Goal: Transaction & Acquisition: Book appointment/travel/reservation

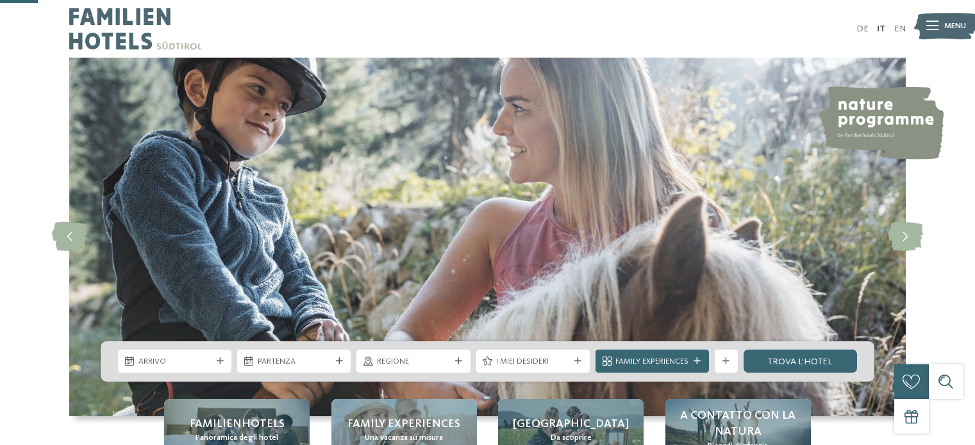
drag, startPoint x: 0, startPoint y: 0, endPoint x: 165, endPoint y: 174, distance: 240.3
click at [165, 356] on span "Arrivo" at bounding box center [174, 362] width 73 height 12
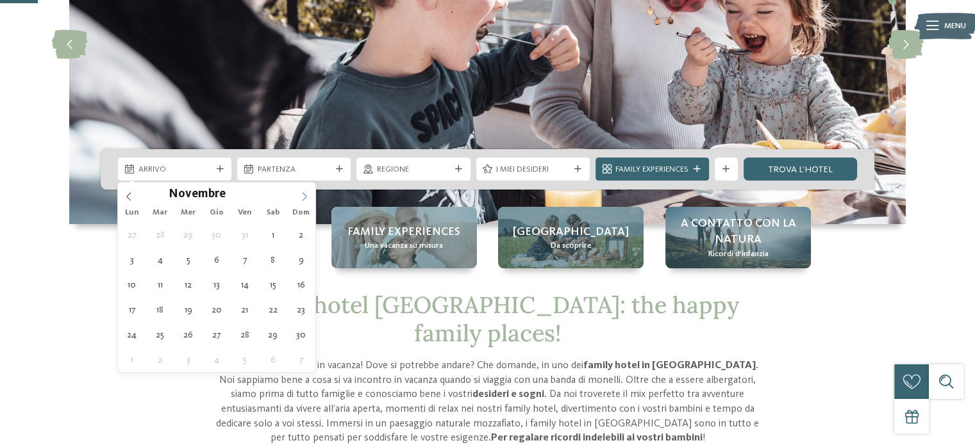
click at [301, 192] on icon at bounding box center [304, 196] width 9 height 9
type div "27.12.2025"
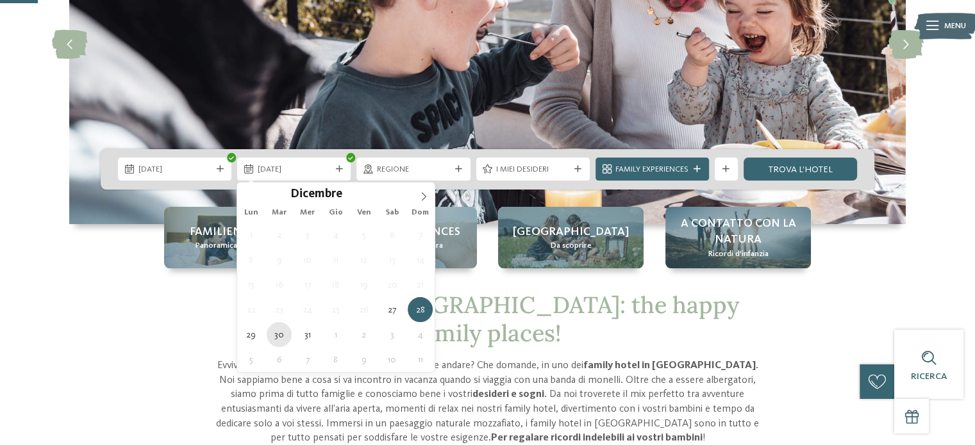
type div "30.12.2025"
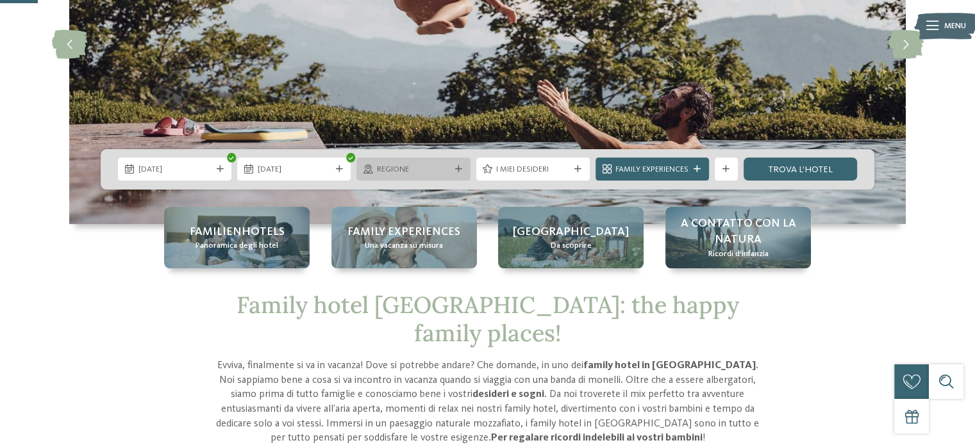
click at [411, 161] on div "Regione" at bounding box center [412, 169] width 113 height 23
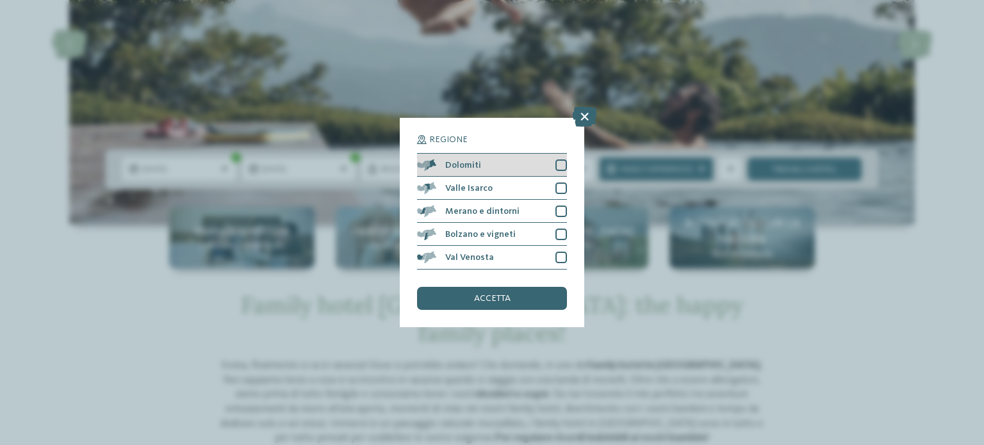
click at [561, 165] on div at bounding box center [562, 166] width 12 height 12
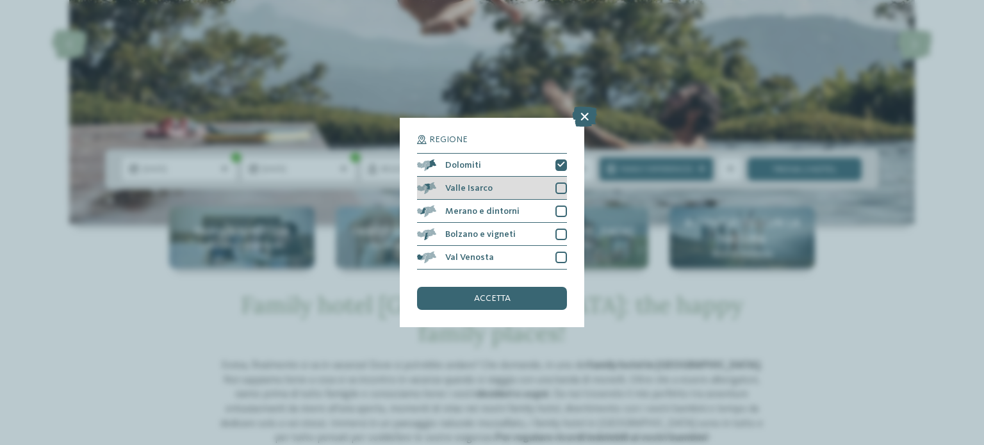
click at [563, 185] on div at bounding box center [562, 189] width 12 height 12
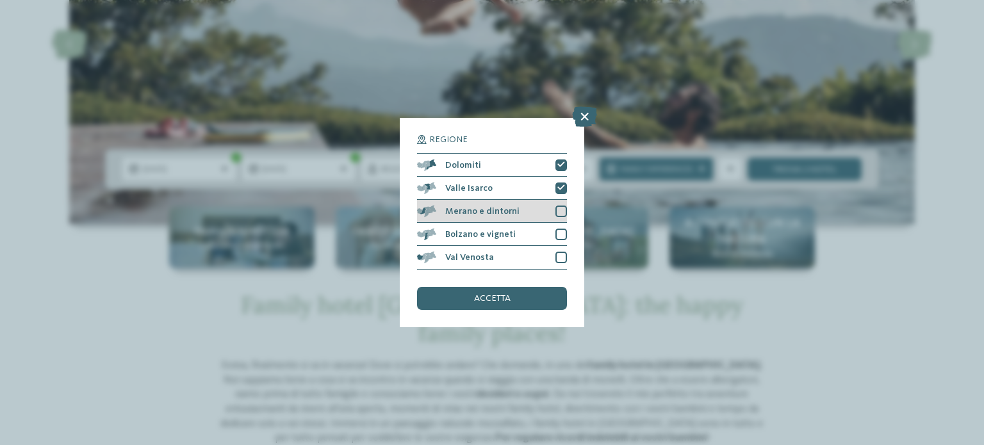
click at [561, 212] on div at bounding box center [562, 212] width 12 height 12
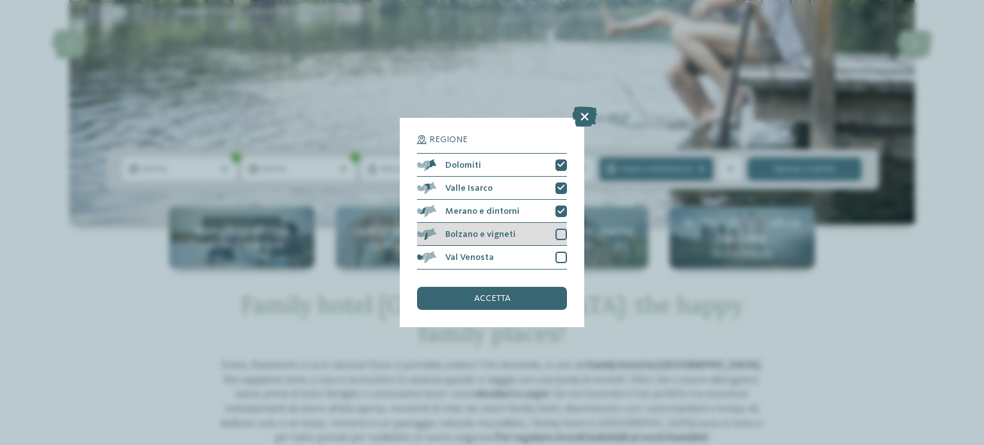
click at [559, 235] on div at bounding box center [562, 235] width 12 height 12
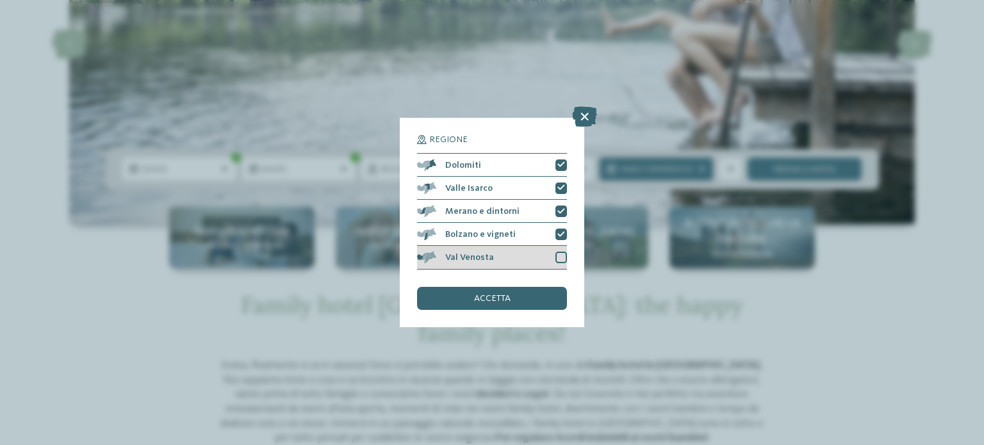
click at [556, 256] on div at bounding box center [562, 258] width 12 height 12
click at [534, 293] on div "accetta" at bounding box center [492, 298] width 150 height 23
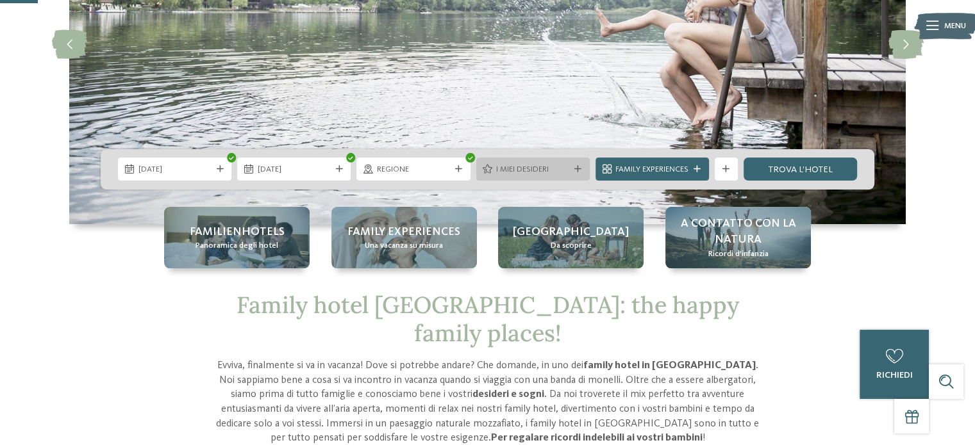
click at [524, 171] on span "I miei desideri" at bounding box center [532, 170] width 73 height 12
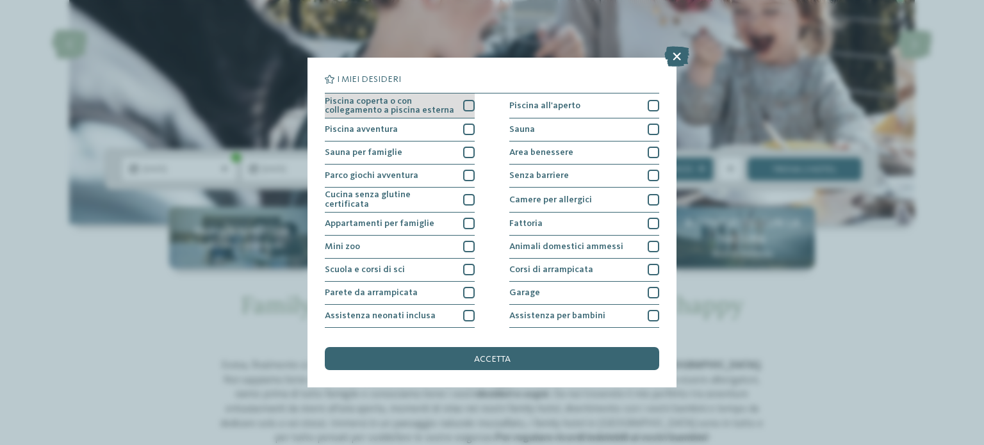
click at [465, 103] on div at bounding box center [469, 106] width 12 height 12
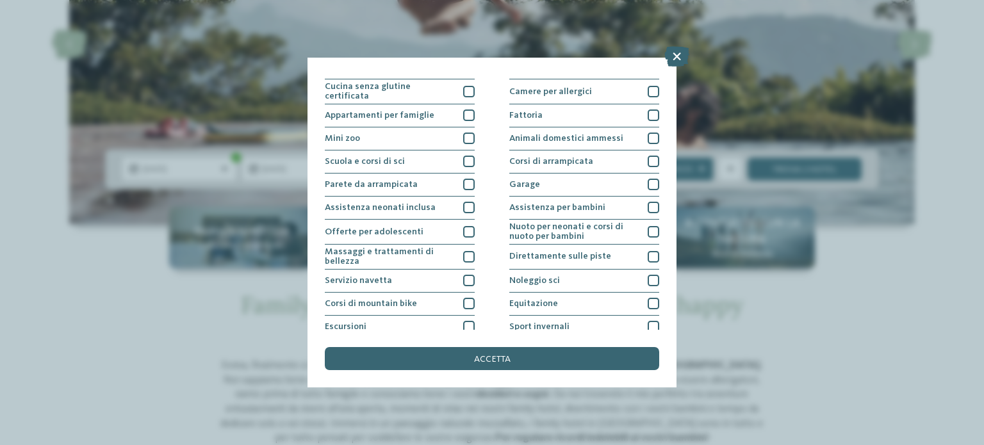
scroll to position [128, 0]
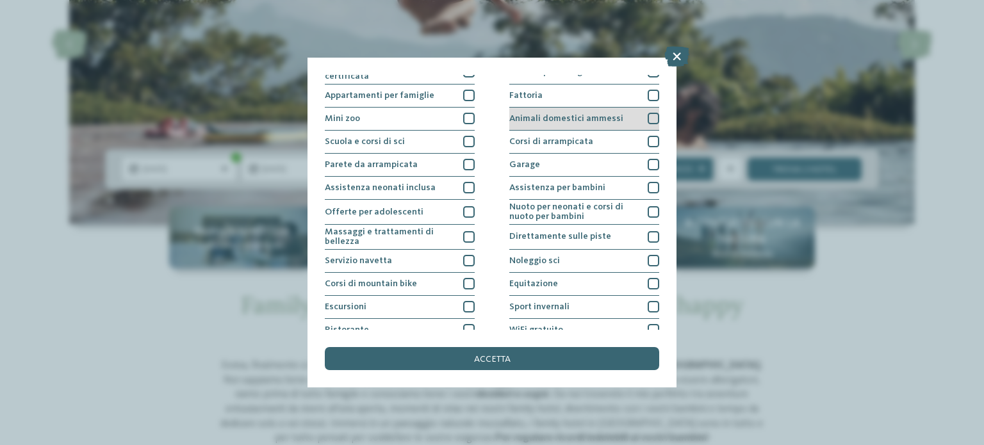
click at [648, 113] on div at bounding box center [654, 119] width 12 height 12
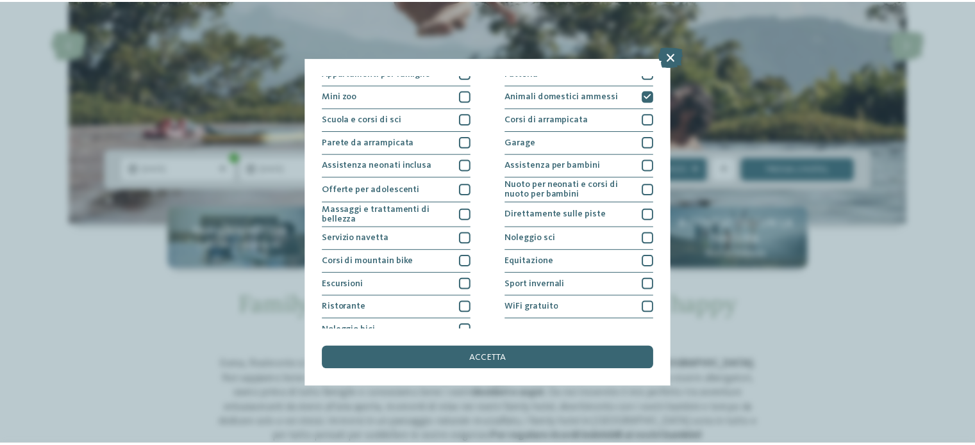
scroll to position [161, 0]
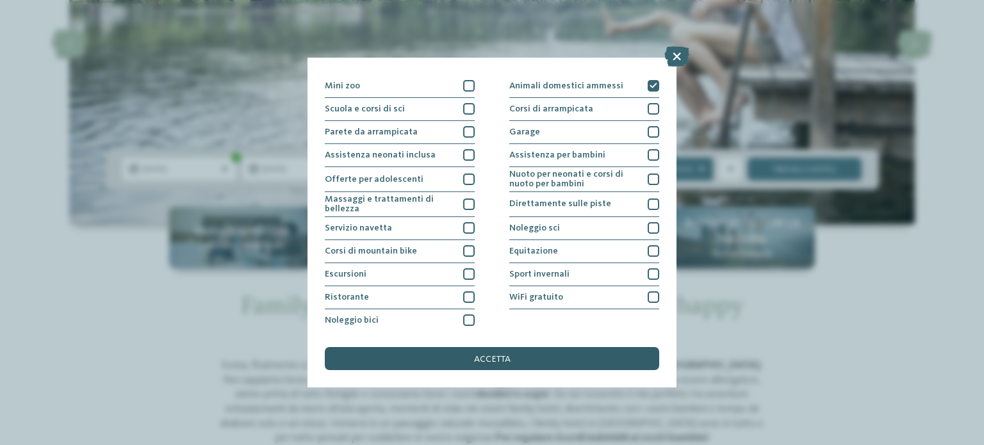
click at [499, 356] on span "accetta" at bounding box center [492, 359] width 37 height 9
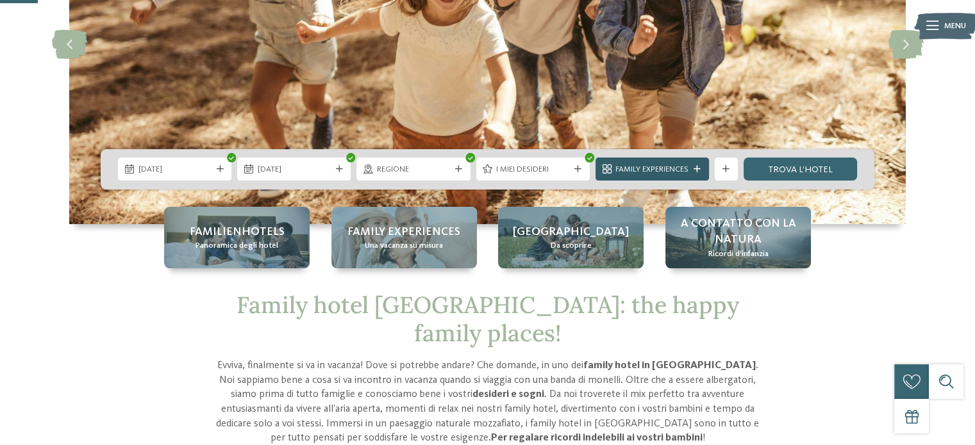
click at [666, 168] on span "Family Experiences" at bounding box center [651, 170] width 73 height 12
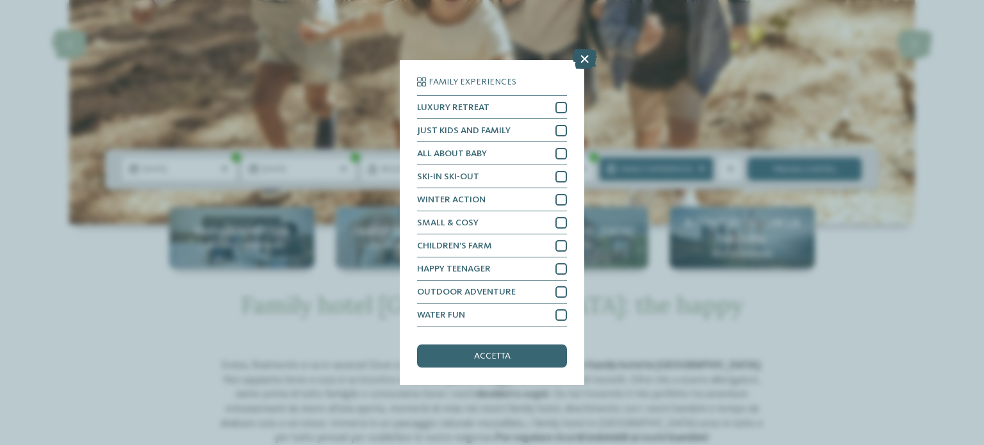
click at [588, 56] on icon at bounding box center [584, 59] width 25 height 21
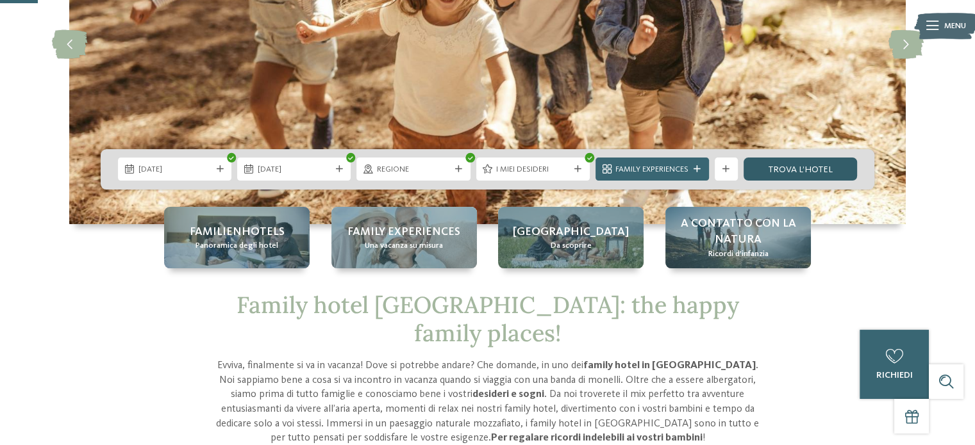
click at [796, 168] on link "trova l’hotel" at bounding box center [799, 169] width 113 height 23
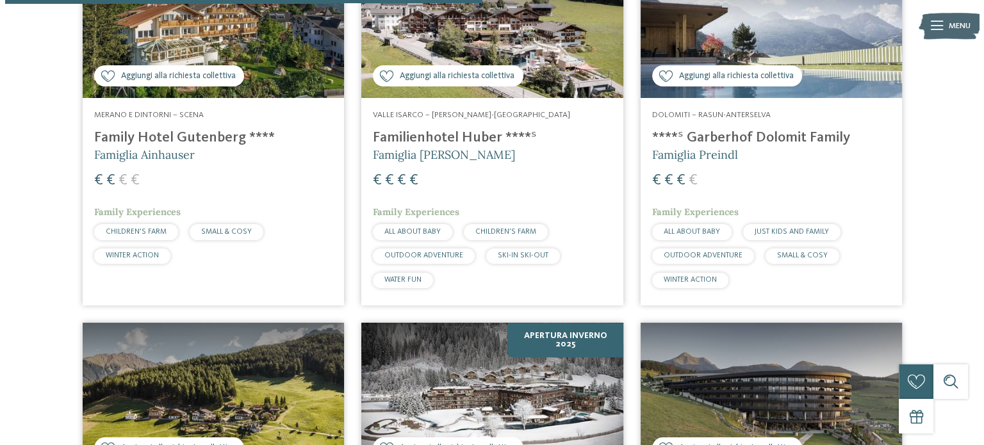
scroll to position [1145, 0]
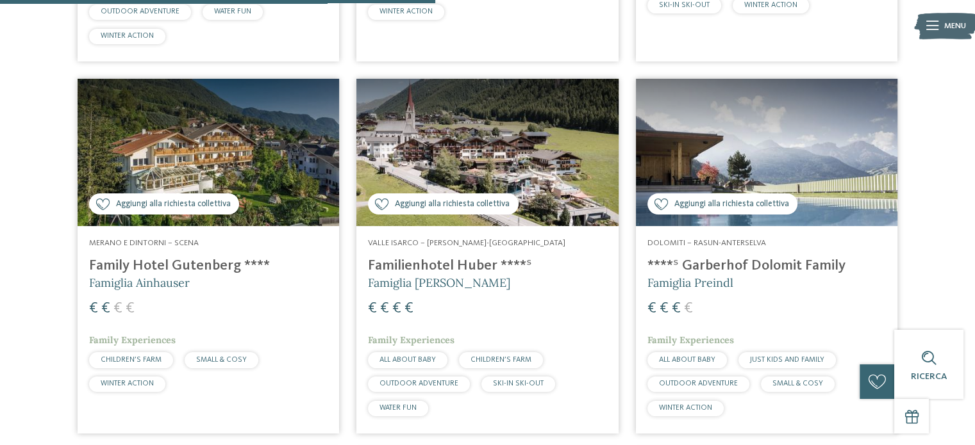
click at [500, 170] on img at bounding box center [486, 152] width 261 height 147
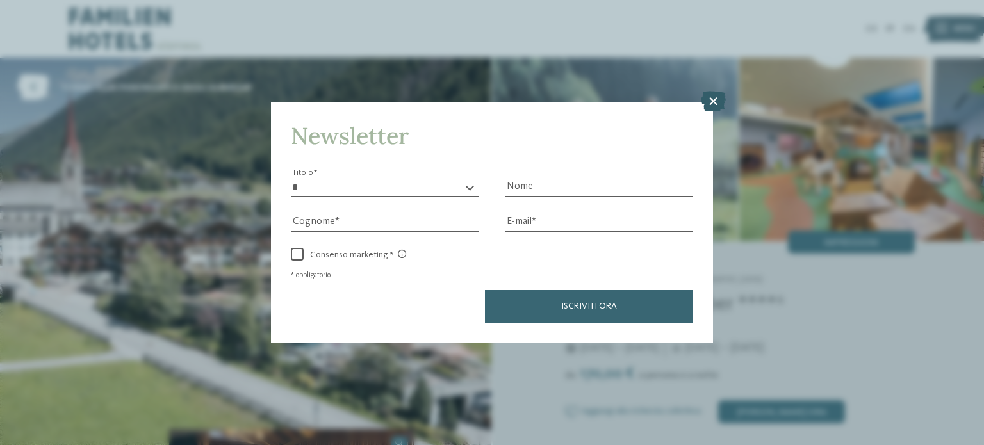
click at [710, 97] on icon at bounding box center [713, 101] width 25 height 21
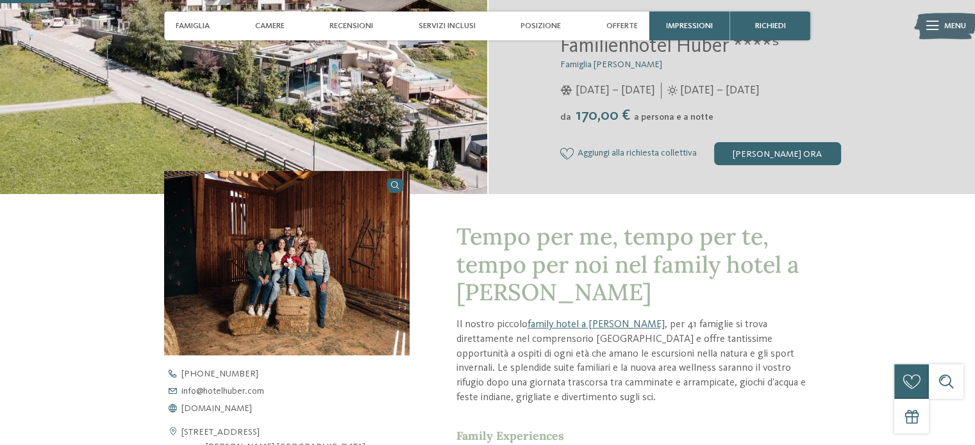
scroll to position [128, 0]
